Goal: Transaction & Acquisition: Subscribe to service/newsletter

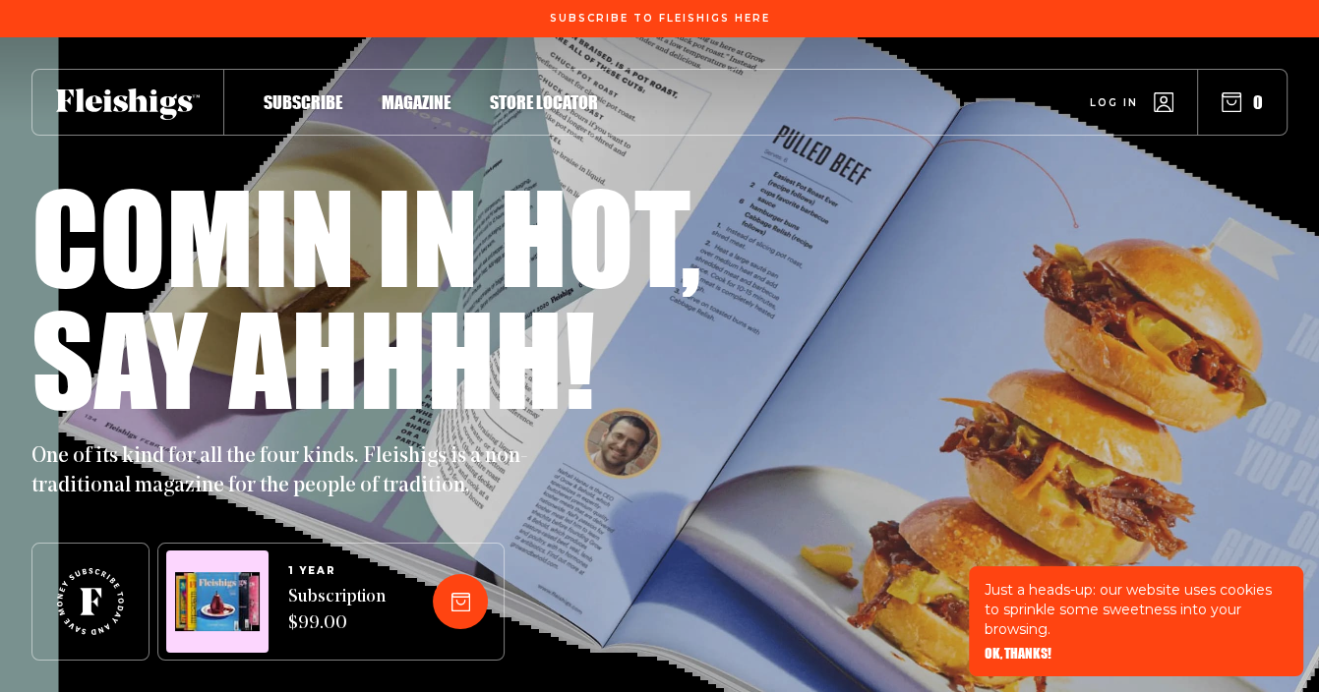
click at [288, 92] on span "Subscribe" at bounding box center [303, 82] width 79 height 22
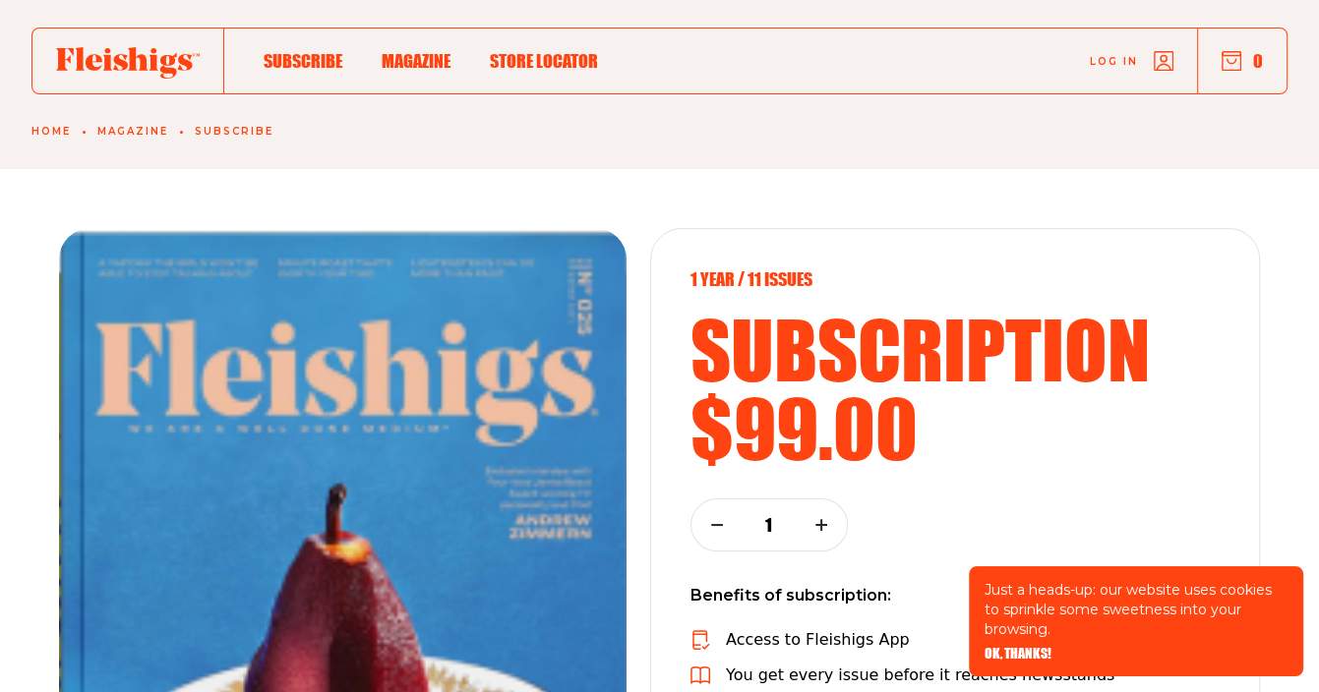
scroll to position [19, 0]
